Goal: Task Accomplishment & Management: Manage account settings

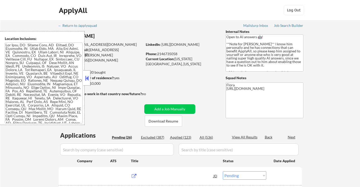
select select ""pending""
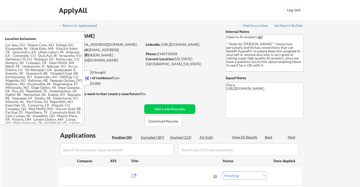
select select ""pending""
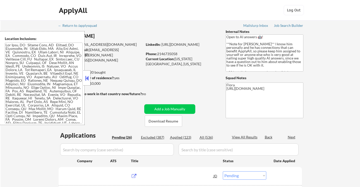
select select ""pending""
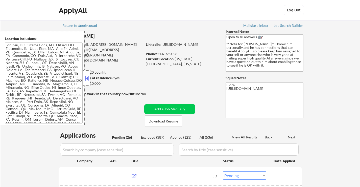
select select ""pending""
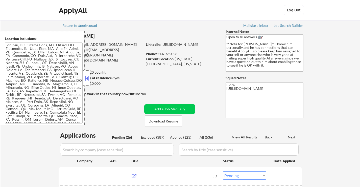
select select ""pending""
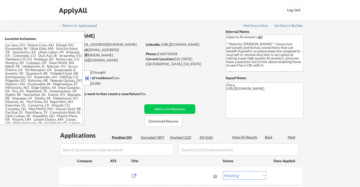
select select ""pending""
click at [87, 77] on button at bounding box center [87, 78] width 6 height 8
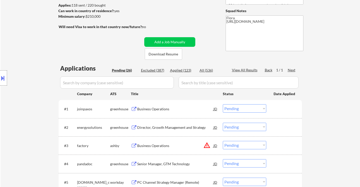
scroll to position [76, 0]
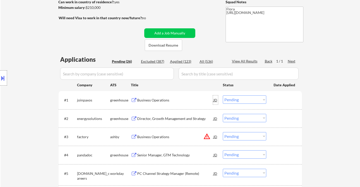
click at [215, 100] on div "JD" at bounding box center [215, 99] width 5 height 9
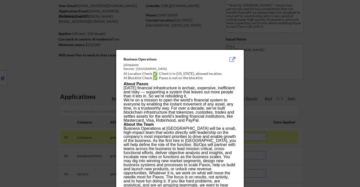
scroll to position [0, 0]
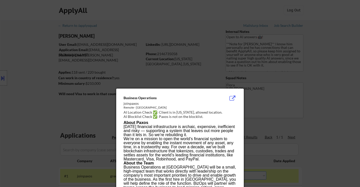
click at [334, 100] on div at bounding box center [180, 93] width 360 height 187
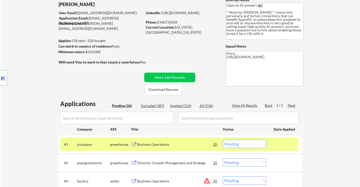
scroll to position [76, 0]
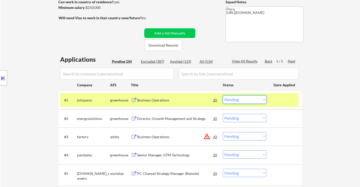
drag, startPoint x: 255, startPoint y: 99, endPoint x: 255, endPoint y: 102, distance: 3.3
click at [255, 99] on select "Choose an option... Pending Applied Excluded (Questions) Excluded (Expired) Exc…" at bounding box center [244, 99] width 43 height 8
click at [223, 95] on select "Choose an option... Pending Applied Excluded (Questions) Excluded (Expired) Exc…" at bounding box center [244, 99] width 43 height 8
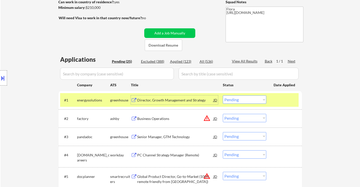
click at [188, 99] on div "Director, Growth Management and Strategy" at bounding box center [175, 99] width 76 height 5
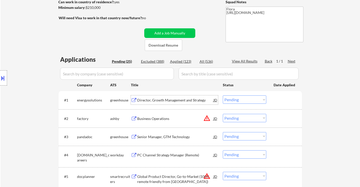
click at [169, 116] on div "Business Operations" at bounding box center [175, 118] width 76 height 5
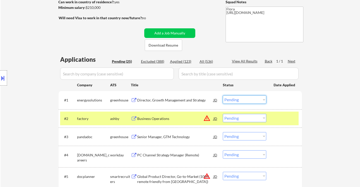
click at [254, 97] on select "Choose an option... Pending Applied Excluded (Questions) Excluded (Expired) Exc…" at bounding box center [244, 99] width 43 height 8
click at [223, 95] on select "Choose an option... Pending Applied Excluded (Questions) Excluded (Expired) Exc…" at bounding box center [244, 99] width 43 height 8
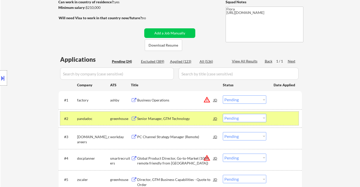
click at [290, 120] on div at bounding box center [285, 118] width 22 height 9
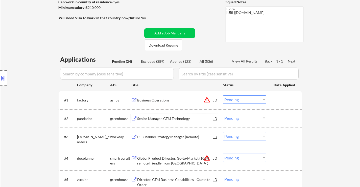
click at [187, 119] on div "Senior Manager, GTM Technology" at bounding box center [175, 118] width 76 height 5
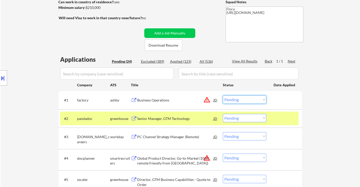
click at [254, 101] on select "Choose an option... Pending Applied Excluded (Questions) Excluded (Expired) Exc…" at bounding box center [244, 99] width 43 height 8
click at [223, 95] on select "Choose an option... Pending Applied Excluded (Questions) Excluded (Expired) Exc…" at bounding box center [244, 99] width 43 height 8
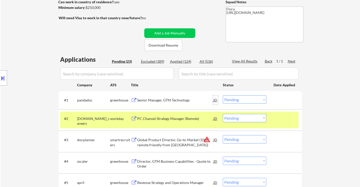
click at [216, 100] on div "JD" at bounding box center [215, 99] width 5 height 9
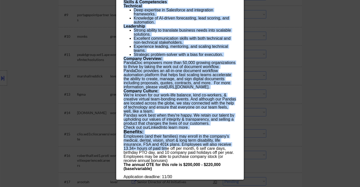
scroll to position [354, 0]
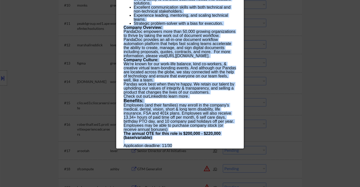
drag, startPoint x: 124, startPoint y: 21, endPoint x: 176, endPoint y: 145, distance: 134.1
copy div "Loremi Dolorsi, AME Consectetu adipisci Elitse (DOE) TE Incididu Utlab ✅: Etdol…"
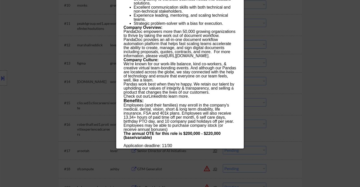
drag, startPoint x: 317, startPoint y: 58, endPoint x: 314, endPoint y: 61, distance: 4.7
click at [316, 58] on div at bounding box center [180, 93] width 360 height 187
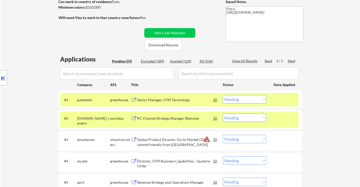
scroll to position [76, 0]
click at [247, 98] on select "Choose an option... Pending Applied Excluded (Questions) Excluded (Expired) Exc…" at bounding box center [244, 99] width 43 height 8
click at [223, 95] on select "Choose an option... Pending Applied Excluded (Questions) Excluded (Expired) Exc…" at bounding box center [244, 99] width 43 height 8
select select ""pending""
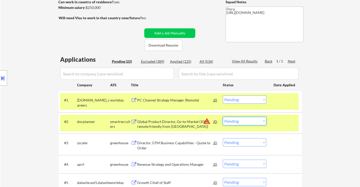
click at [234, 121] on select "Choose an option... Pending Applied Excluded (Questions) Excluded (Expired) Exc…" at bounding box center [244, 121] width 43 height 8
click at [223, 117] on select "Choose an option... Pending Applied Excluded (Questions) Excluded (Expired) Exc…" at bounding box center [244, 121] width 43 height 8
select select ""pending""
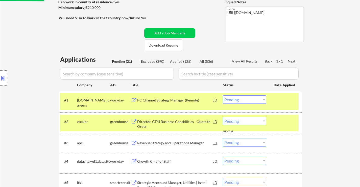
click at [283, 119] on div at bounding box center [285, 121] width 22 height 9
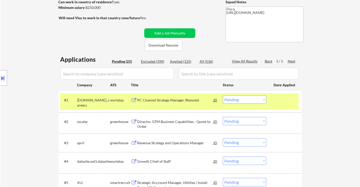
click at [286, 103] on div at bounding box center [285, 99] width 22 height 9
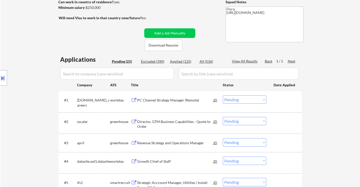
click at [183, 98] on div "PC Channel Strategy Manager (Remote)" at bounding box center [175, 99] width 76 height 5
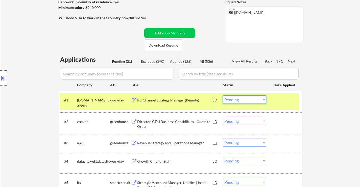
click at [245, 98] on select "Choose an option... Pending Applied Excluded (Questions) Excluded (Expired) Exc…" at bounding box center [244, 99] width 43 height 8
click at [223, 95] on select "Choose an option... Pending Applied Excluded (Questions) Excluded (Expired) Exc…" at bounding box center [244, 99] width 43 height 8
select select ""pending""
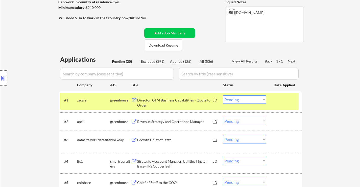
click at [170, 101] on div "Director, GTM Business Capabilities - Quote to Order" at bounding box center [175, 102] width 76 height 10
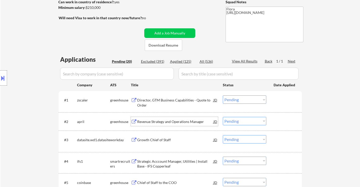
click at [184, 122] on div "Revenue Strategy and Operations Manager" at bounding box center [175, 121] width 76 height 5
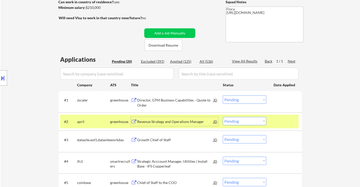
click at [243, 119] on select "Choose an option... Pending Applied Excluded (Questions) Excluded (Expired) Exc…" at bounding box center [244, 121] width 43 height 8
click at [223, 117] on select "Choose an option... Pending Applied Excluded (Questions) Excluded (Expired) Exc…" at bounding box center [244, 121] width 43 height 8
select select ""pending""
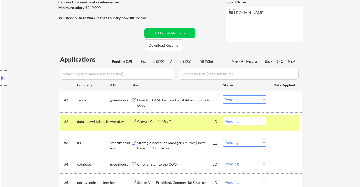
click at [256, 101] on select "Choose an option... Pending Applied Excluded (Questions) Excluded (Expired) Exc…" at bounding box center [244, 99] width 43 height 8
click at [223, 95] on select "Choose an option... Pending Applied Excluded (Questions) Excluded (Expired) Exc…" at bounding box center [244, 99] width 43 height 8
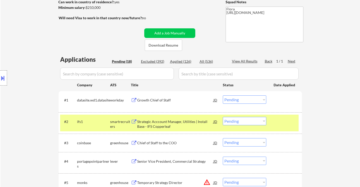
drag, startPoint x: 275, startPoint y: 124, endPoint x: 196, endPoint y: 111, distance: 79.7
click at [275, 123] on div at bounding box center [285, 121] width 22 height 9
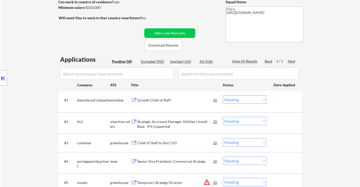
click at [163, 102] on div "Growth Chief of Staff" at bounding box center [175, 99] width 76 height 5
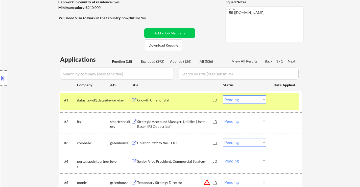
click at [163, 125] on div "Strategic Acccount Manager, Utilities | Install Base - IFS Copperleaf" at bounding box center [175, 124] width 76 height 10
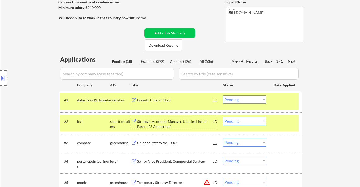
click at [254, 99] on select "Choose an option... Pending Applied Excluded (Questions) Excluded (Expired) Exc…" at bounding box center [244, 99] width 43 height 8
click at [223, 95] on select "Choose an option... Pending Applied Excluded (Questions) Excluded (Expired) Exc…" at bounding box center [244, 99] width 43 height 8
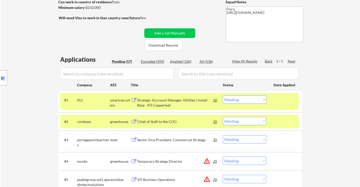
click at [257, 100] on select "Choose an option... Pending Applied Excluded (Questions) Excluded (Expired) Exc…" at bounding box center [244, 99] width 43 height 8
click at [223, 95] on select "Choose an option... Pending Applied Excluded (Questions) Excluded (Expired) Exc…" at bounding box center [244, 99] width 43 height 8
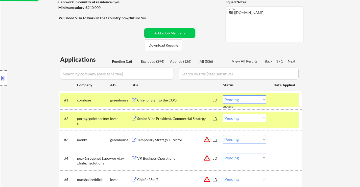
click at [251, 100] on select "Choose an option... Pending Applied Excluded (Questions) Excluded (Expired) Exc…" at bounding box center [244, 99] width 43 height 8
click at [223, 95] on select "Choose an option... Pending Applied Excluded (Questions) Excluded (Expired) Exc…" at bounding box center [244, 99] width 43 height 8
select select ""pending""
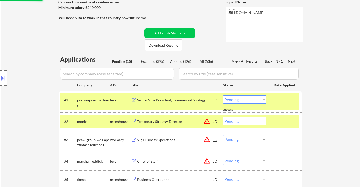
click at [286, 103] on div at bounding box center [285, 99] width 22 height 9
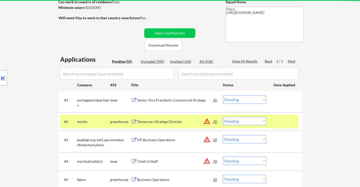
click at [285, 122] on div at bounding box center [285, 121] width 22 height 9
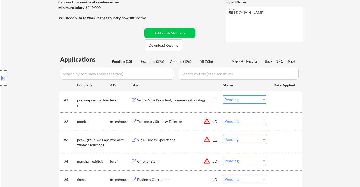
click at [167, 100] on div "Senior Vice President, Commercial Strategy" at bounding box center [175, 99] width 76 height 5
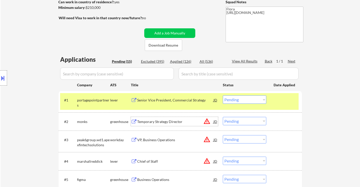
click at [165, 121] on div "Temporary Strategy Director" at bounding box center [175, 121] width 76 height 5
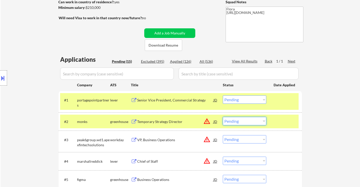
click at [248, 120] on select "Choose an option... Pending Applied Excluded (Questions) Excluded (Expired) Exc…" at bounding box center [244, 121] width 43 height 8
click at [223, 117] on select "Choose an option... Pending Applied Excluded (Questions) Excluded (Expired) Exc…" at bounding box center [244, 121] width 43 height 8
select select ""pending""
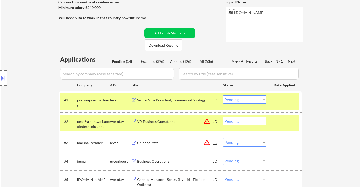
click at [284, 117] on div at bounding box center [285, 121] width 22 height 9
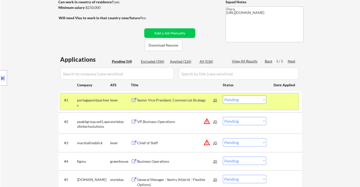
click at [281, 105] on div "#1 portagepointpartners lever Senior Vice President, Commercial Strategy JD war…" at bounding box center [179, 101] width 238 height 17
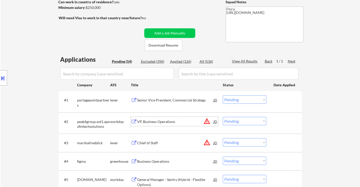
click at [160, 121] on div "VP, Business Operations" at bounding box center [175, 121] width 76 height 5
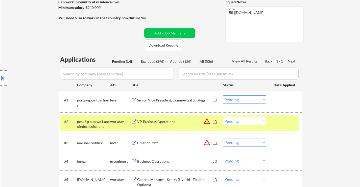
click at [230, 98] on select "Choose an option... Pending Applied Excluded (Questions) Excluded (Expired) Exc…" at bounding box center [244, 99] width 43 height 8
click at [223, 95] on select "Choose an option... Pending Applied Excluded (Questions) Excluded (Expired) Exc…" at bounding box center [244, 99] width 43 height 8
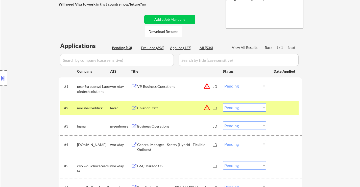
scroll to position [101, 0]
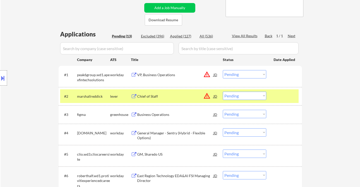
click at [271, 97] on div "#2 marshallreddick lever Chief of Staff JD warning_amber Choose an option... Pe…" at bounding box center [179, 96] width 238 height 14
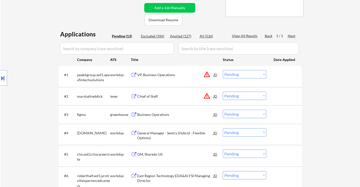
click at [160, 98] on div "Chief of Staff" at bounding box center [175, 96] width 76 height 5
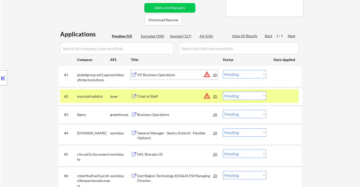
click at [152, 78] on div "VP, Business Operations" at bounding box center [175, 74] width 76 height 9
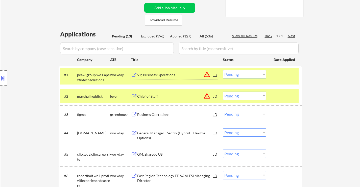
click at [259, 72] on select "Choose an option... Pending Applied Excluded (Questions) Excluded (Expired) Exc…" at bounding box center [244, 74] width 43 height 8
click at [223, 70] on select "Choose an option... Pending Applied Excluded (Questions) Excluded (Expired) Exc…" at bounding box center [244, 74] width 43 height 8
select select ""pending""
